Goal: Navigation & Orientation: Understand site structure

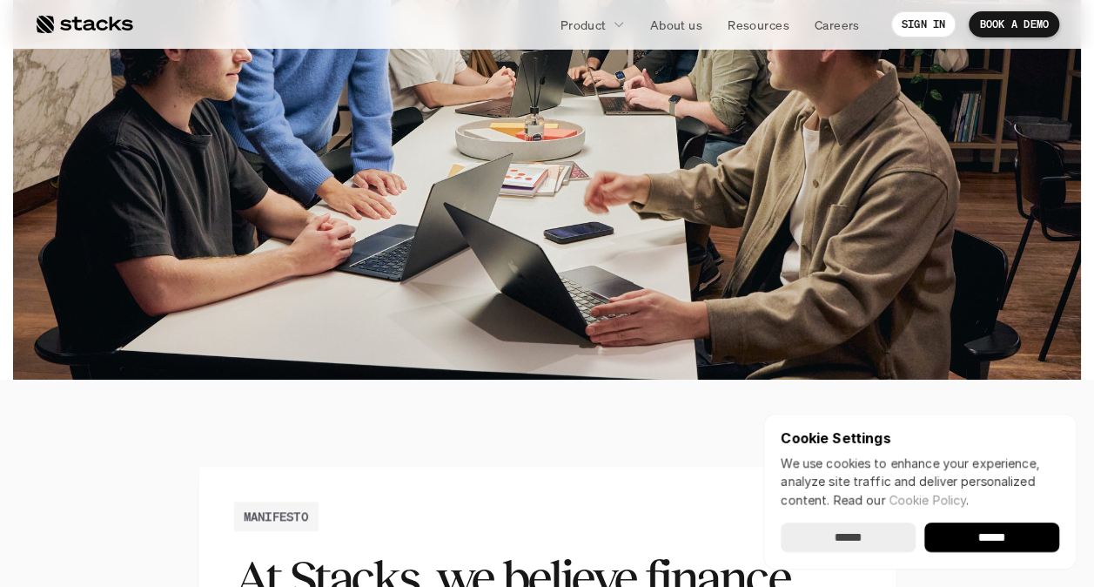
scroll to position [697, 0]
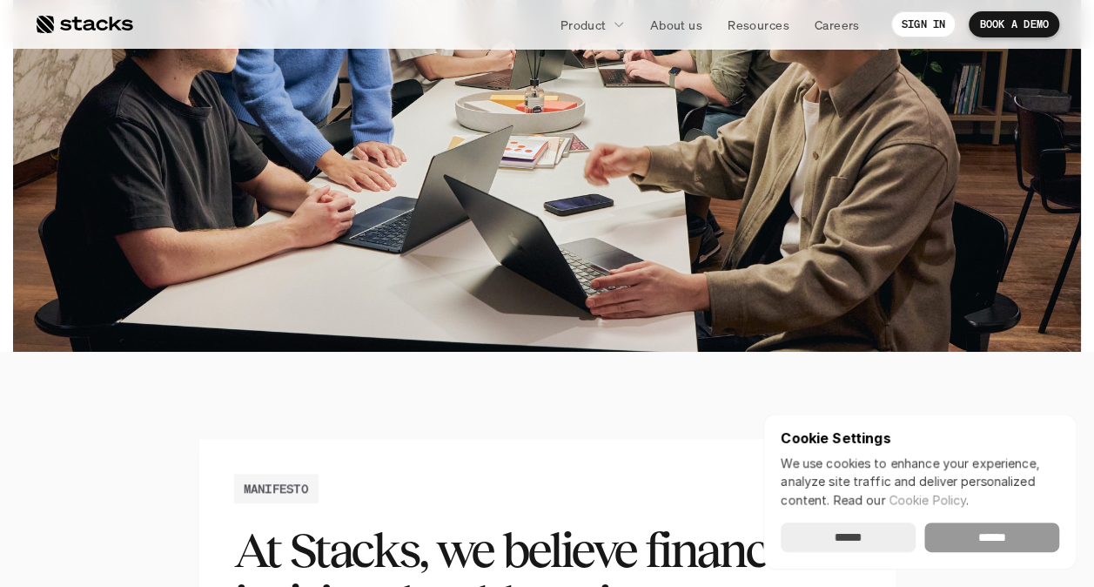
drag, startPoint x: 1030, startPoint y: 540, endPoint x: 1015, endPoint y: 525, distance: 20.9
click at [1028, 538] on input "******" at bounding box center [992, 537] width 135 height 30
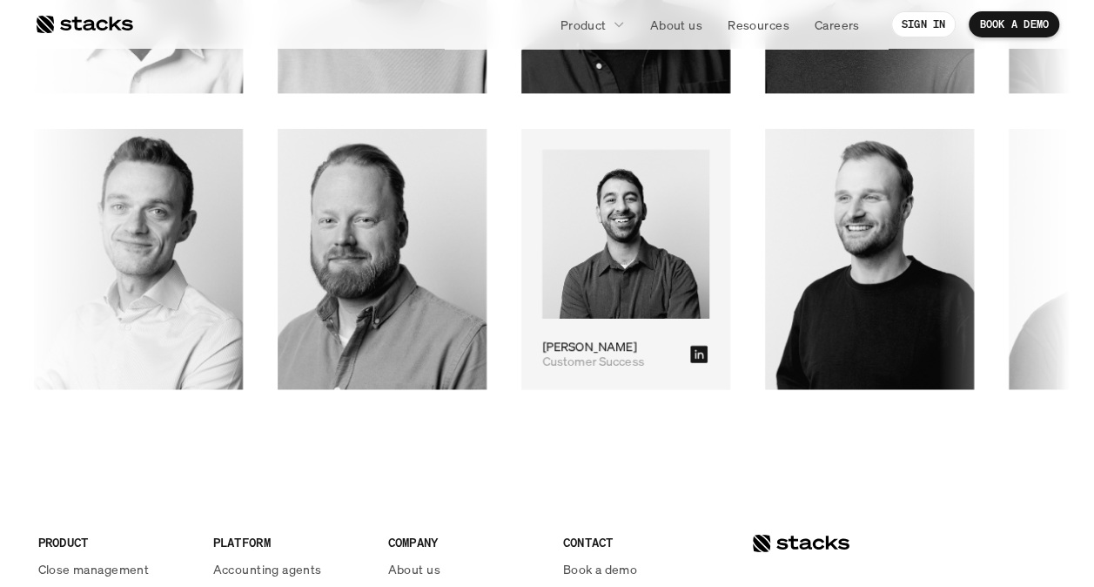
scroll to position [2873, 0]
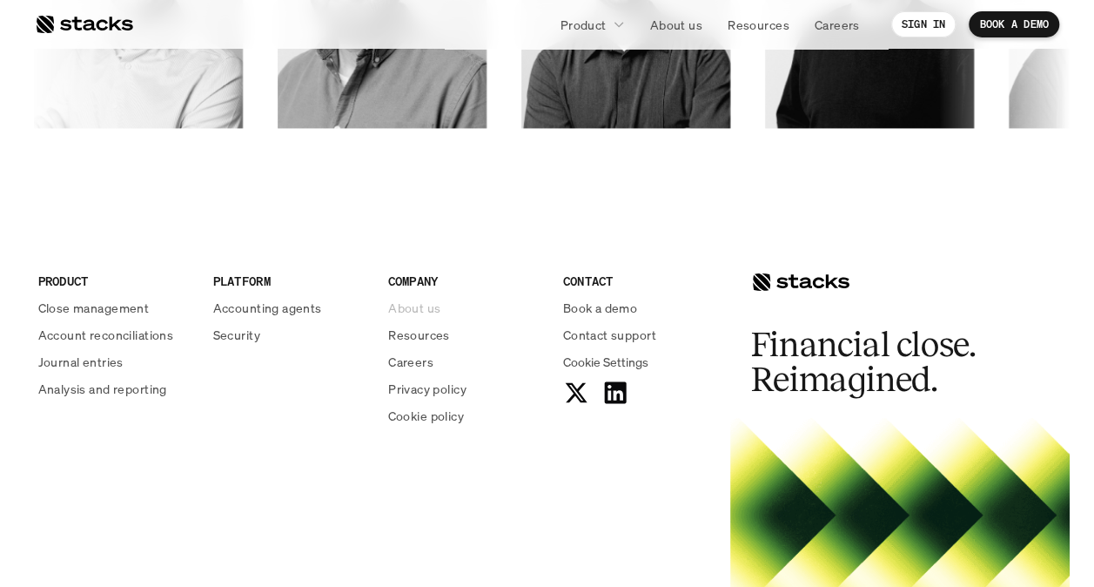
click at [428, 308] on p "About us" at bounding box center [414, 308] width 52 height 18
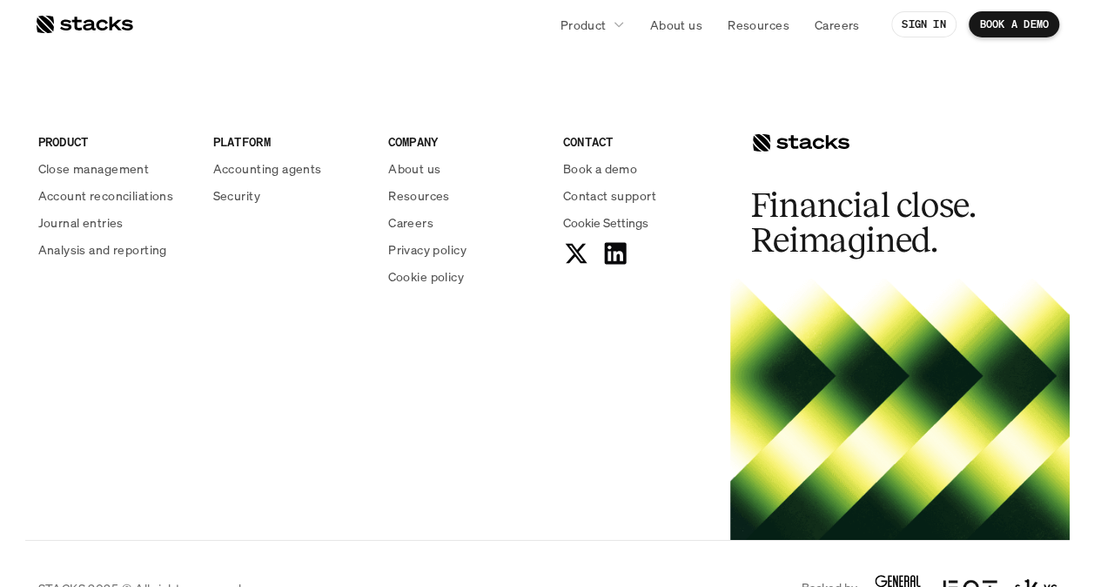
scroll to position [2974, 0]
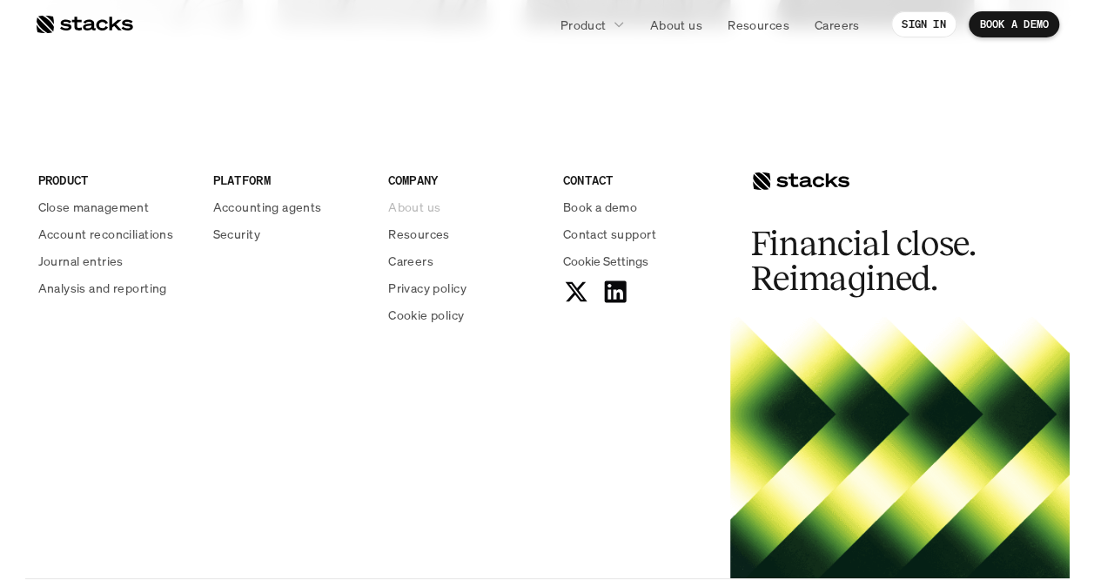
click at [427, 205] on p "About us" at bounding box center [414, 207] width 52 height 18
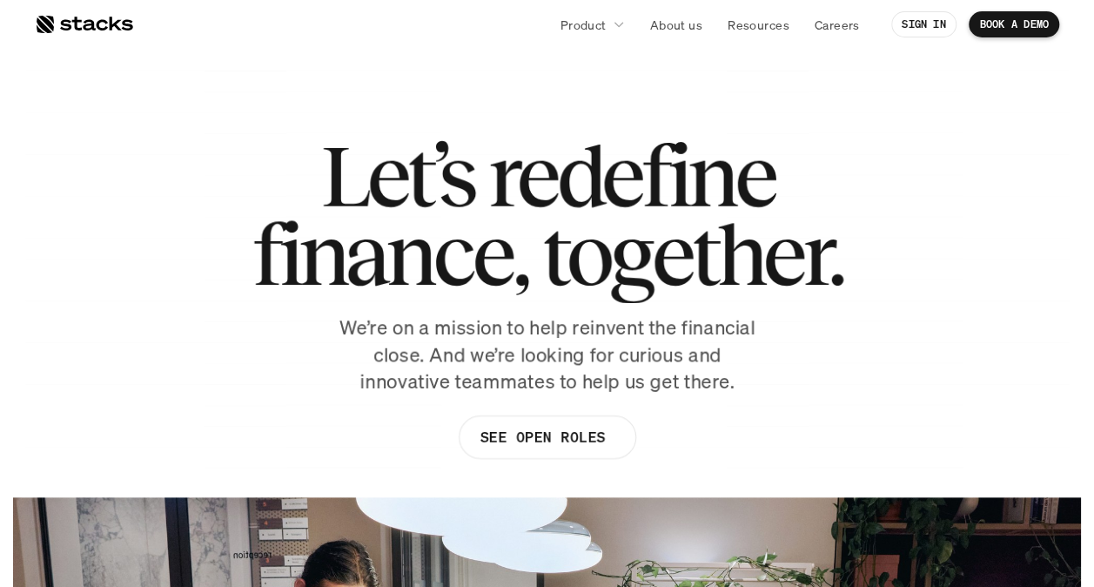
scroll to position [0, 0]
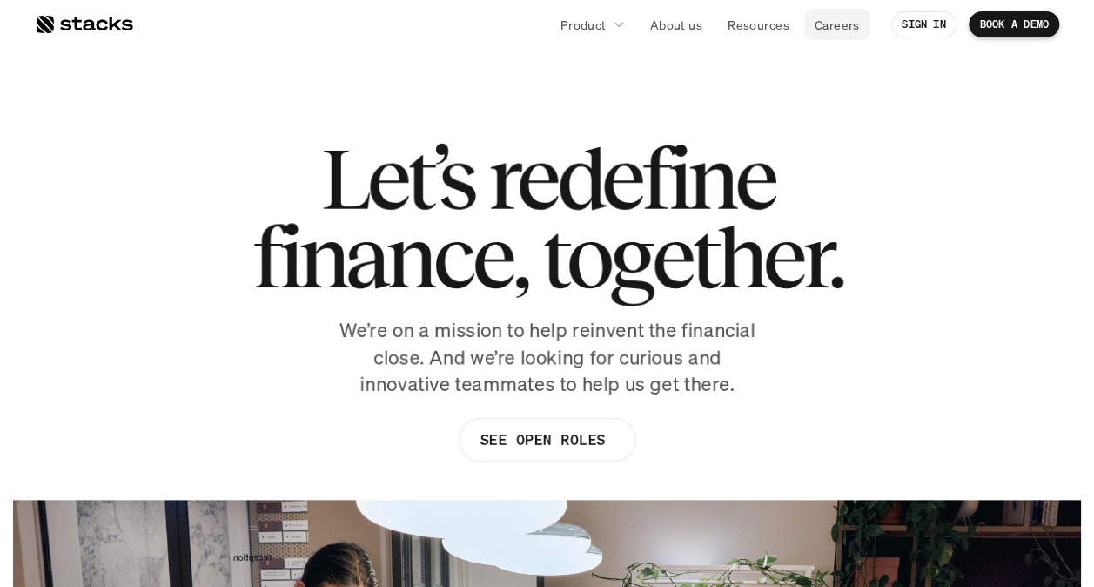
click at [827, 24] on p "Careers" at bounding box center [837, 25] width 45 height 18
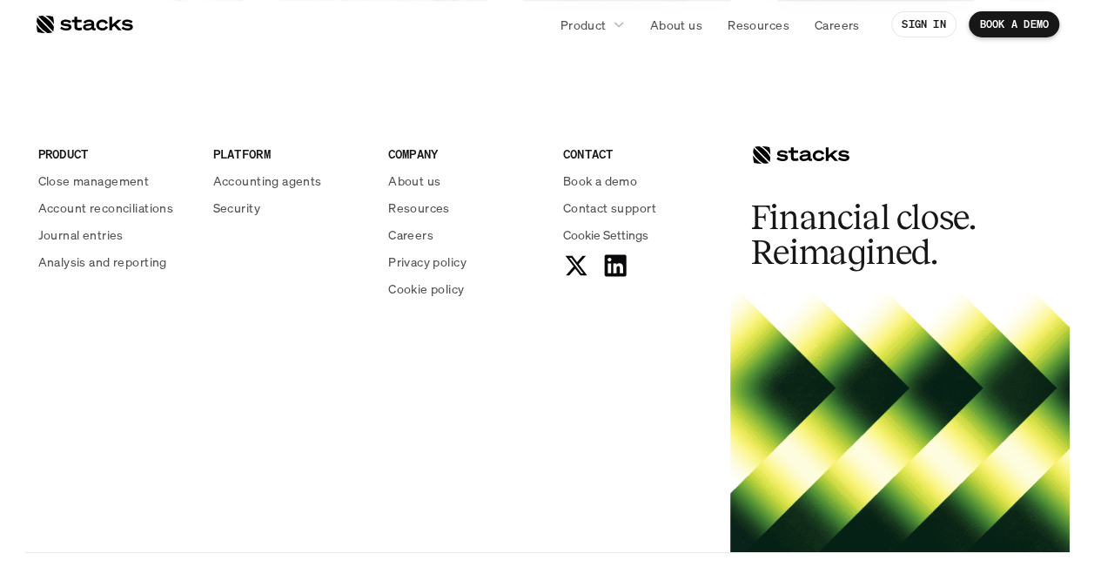
scroll to position [2974, 0]
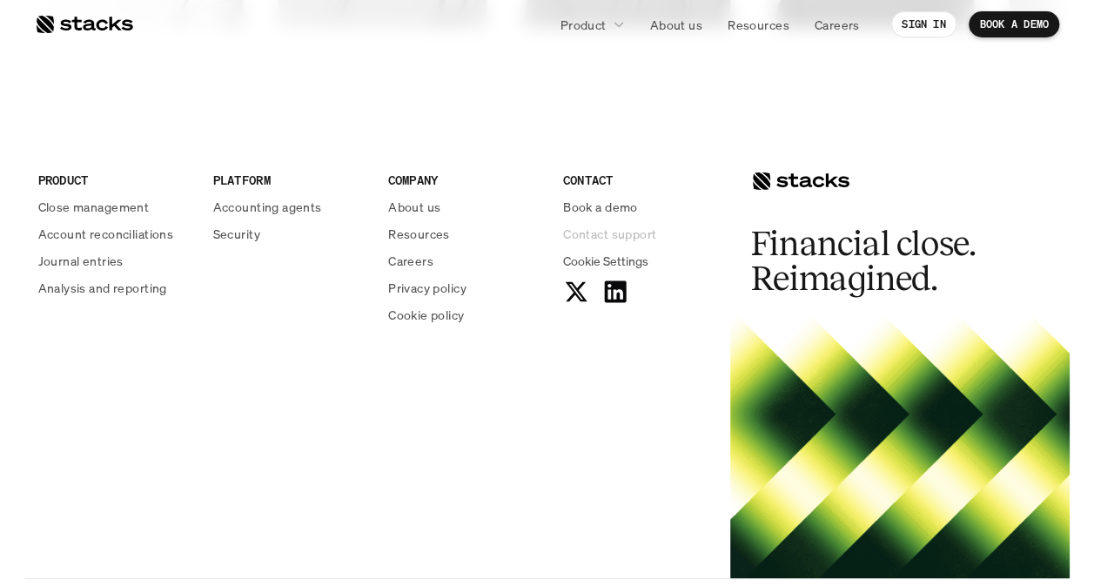
click at [618, 229] on p "Contact support" at bounding box center [609, 234] width 93 height 18
click at [417, 237] on p "Resources" at bounding box center [419, 234] width 62 height 18
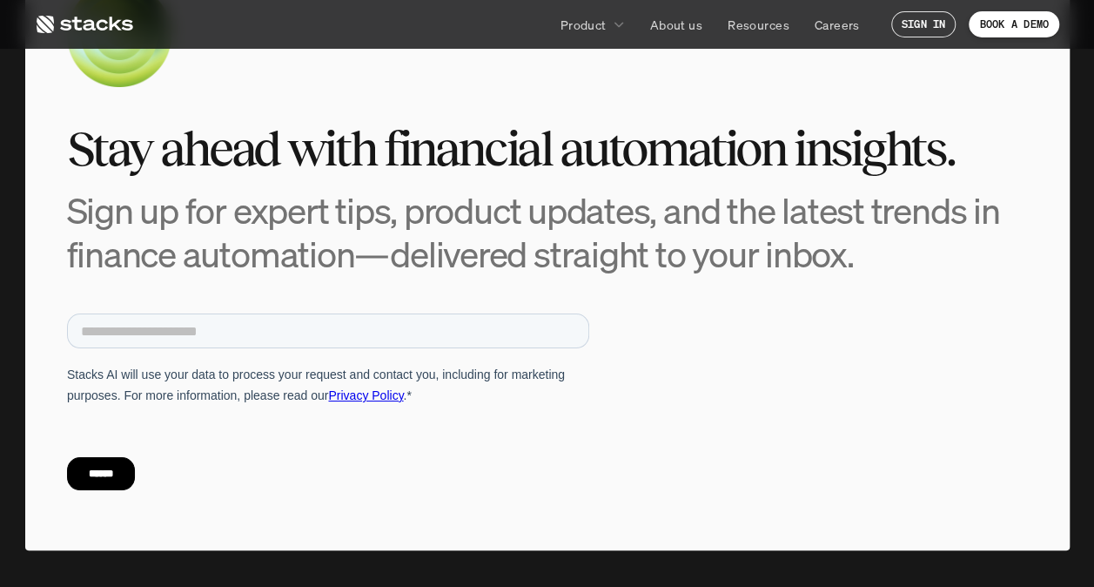
scroll to position [6375, 0]
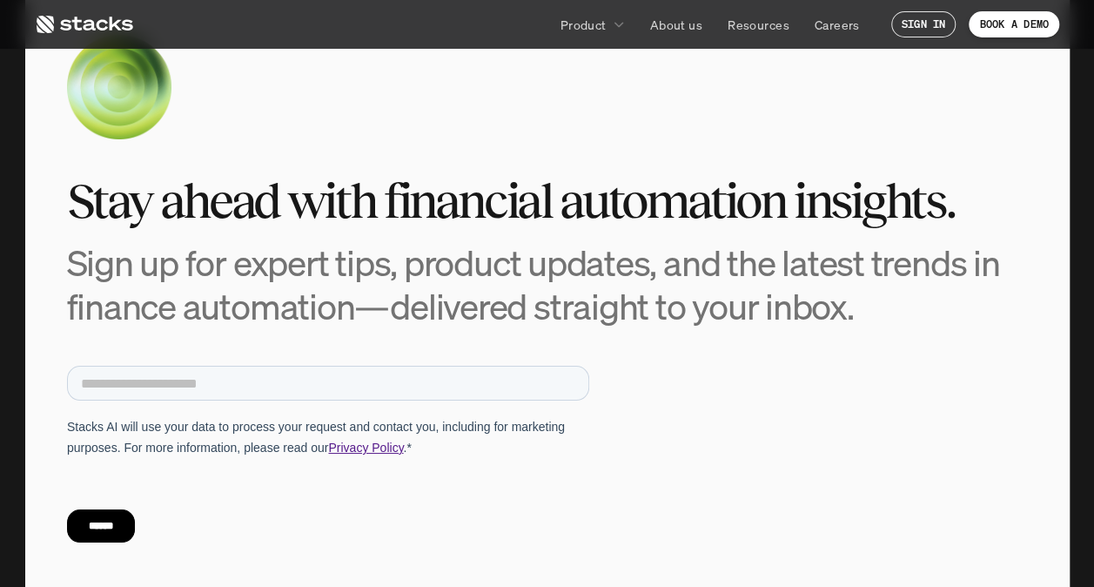
click at [365, 447] on link "Privacy Policy" at bounding box center [364, 447] width 75 height 14
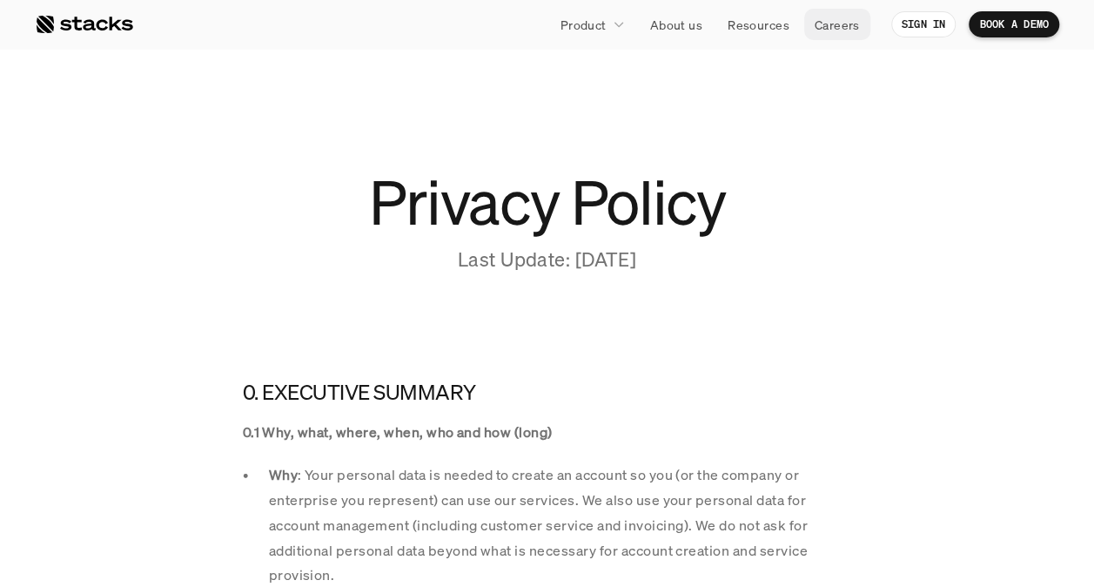
click at [837, 24] on p "Careers" at bounding box center [837, 25] width 45 height 18
